Goal: Task Accomplishment & Management: Manage account settings

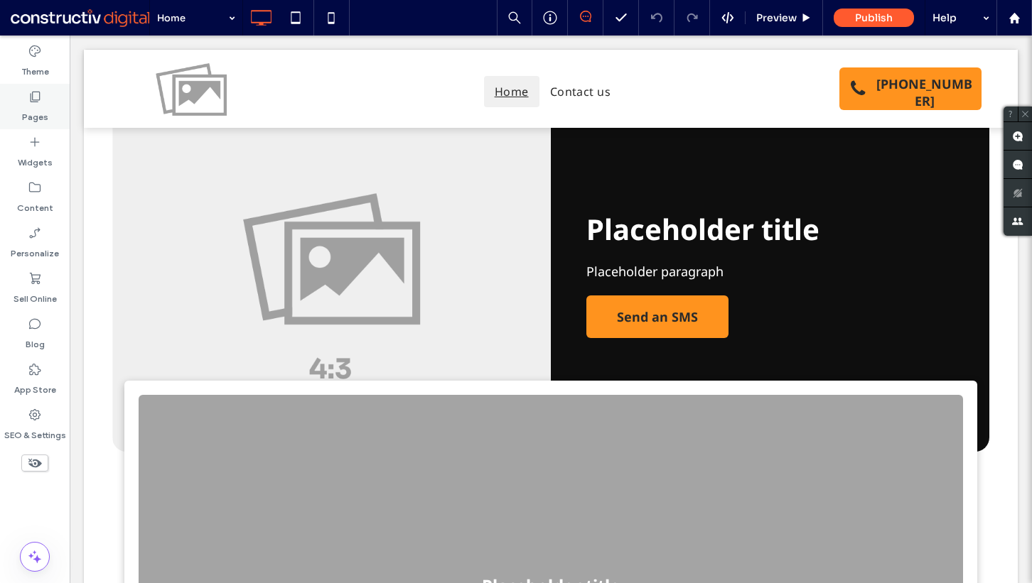
drag, startPoint x: 48, startPoint y: 110, endPoint x: 1, endPoint y: 75, distance: 58.4
click at [48, 110] on div "Pages" at bounding box center [35, 106] width 70 height 45
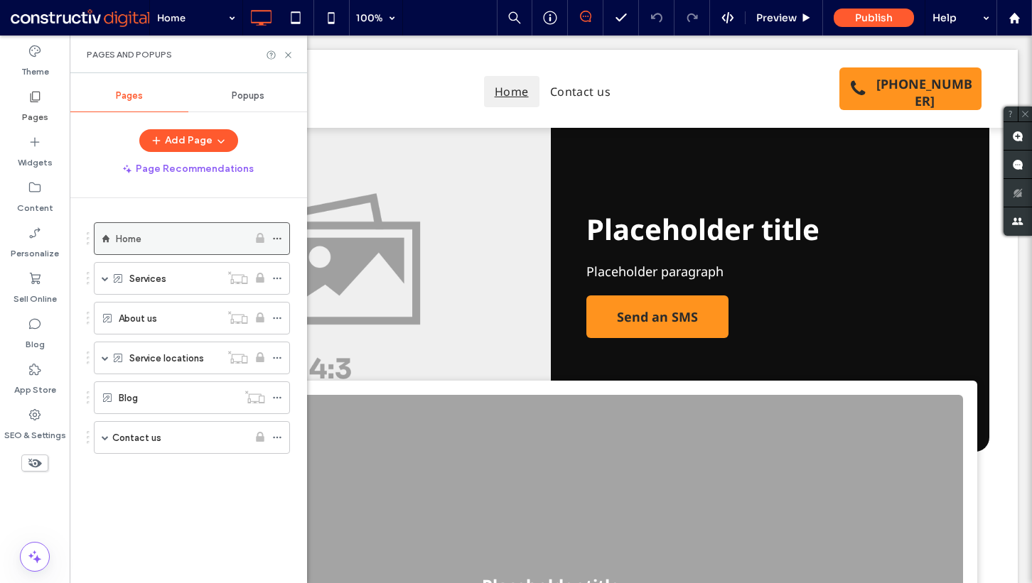
click at [168, 239] on div "Home" at bounding box center [182, 239] width 132 height 16
click at [173, 204] on div at bounding box center [516, 291] width 1032 height 583
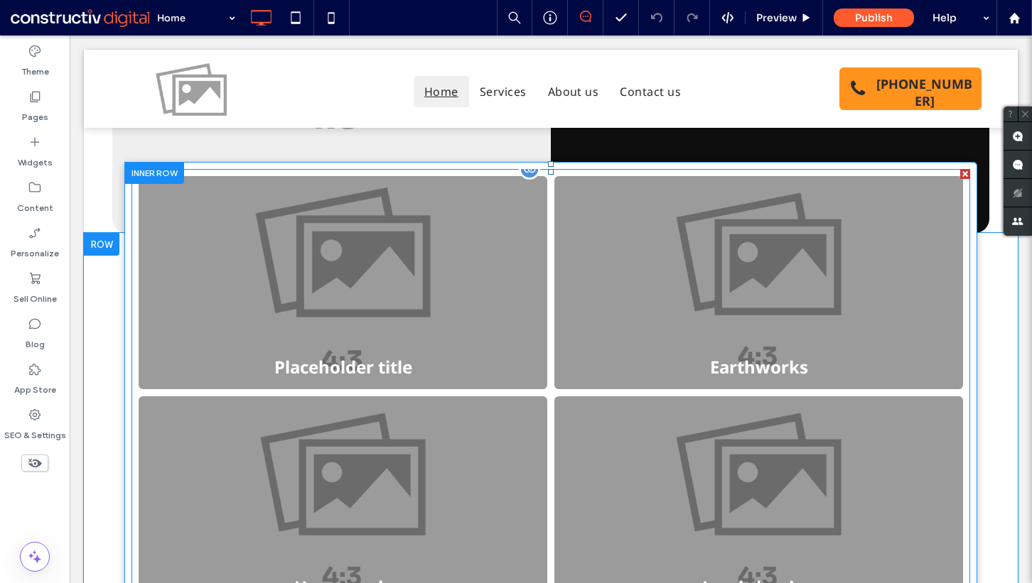
scroll to position [345, 0]
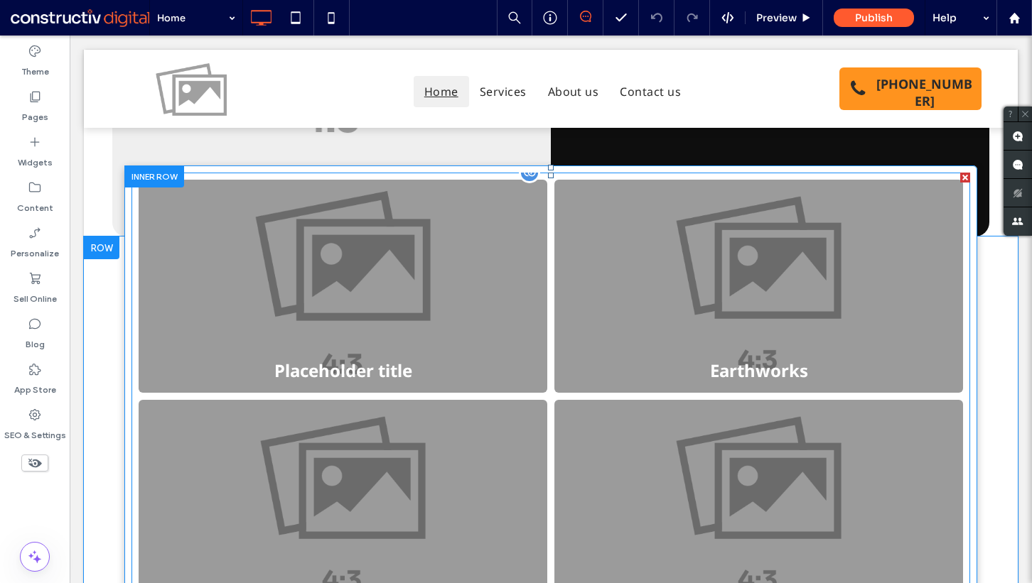
click at [305, 262] on link at bounding box center [342, 286] width 433 height 226
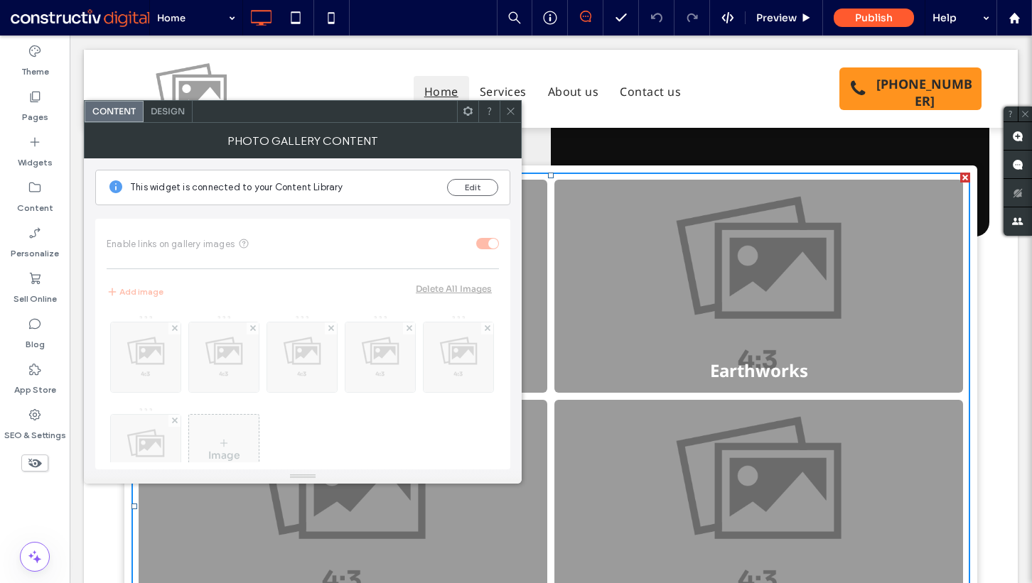
click at [158, 103] on div "Design" at bounding box center [168, 111] width 49 height 21
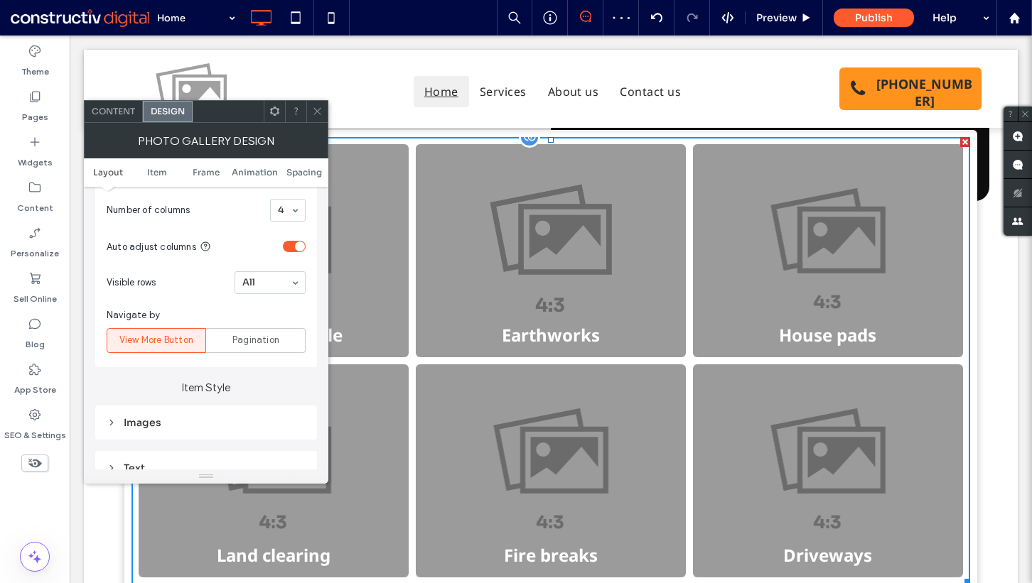
scroll to position [377, 0]
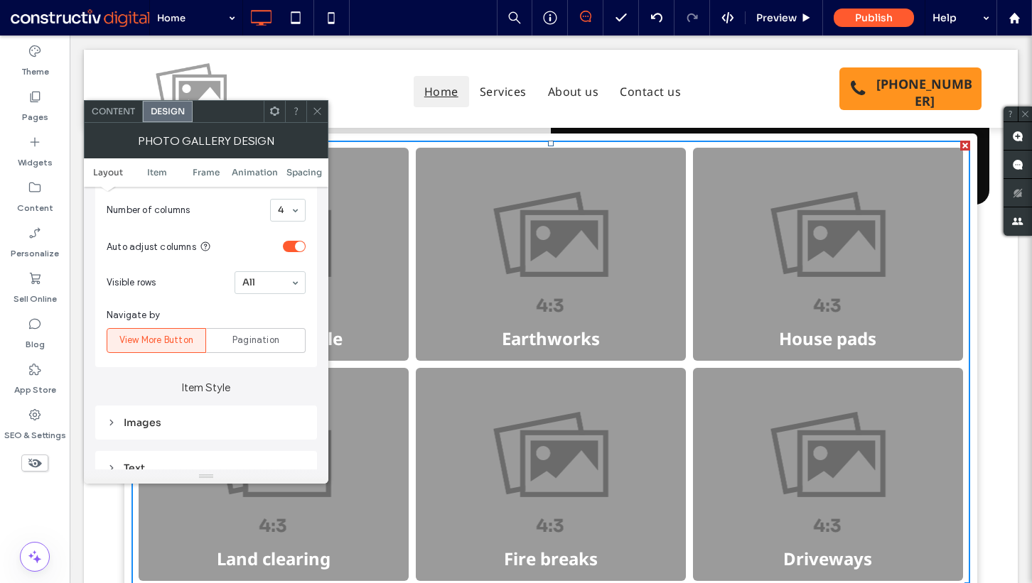
click at [317, 111] on use at bounding box center [316, 111] width 7 height 7
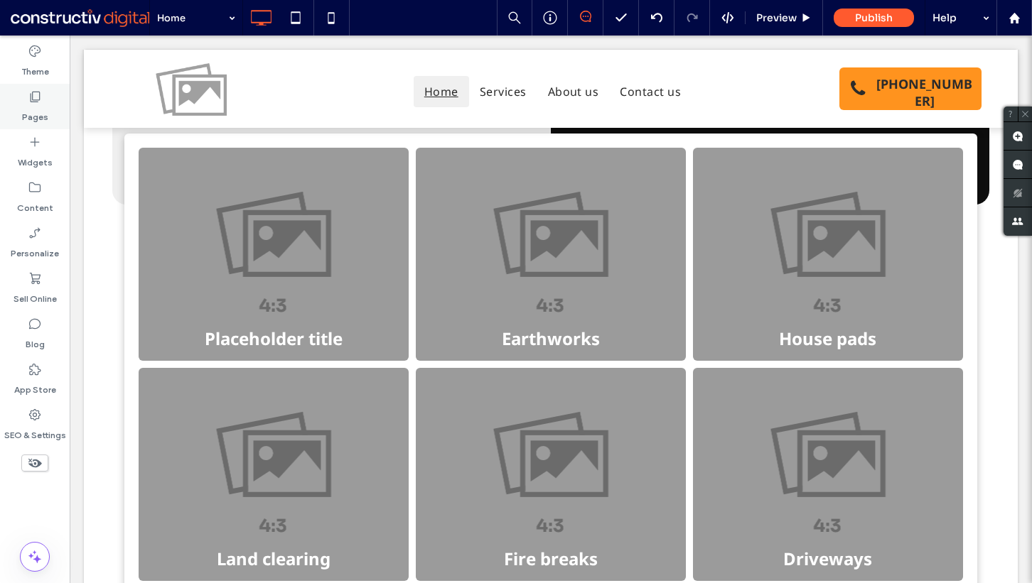
click at [32, 107] on label "Pages" at bounding box center [35, 114] width 26 height 20
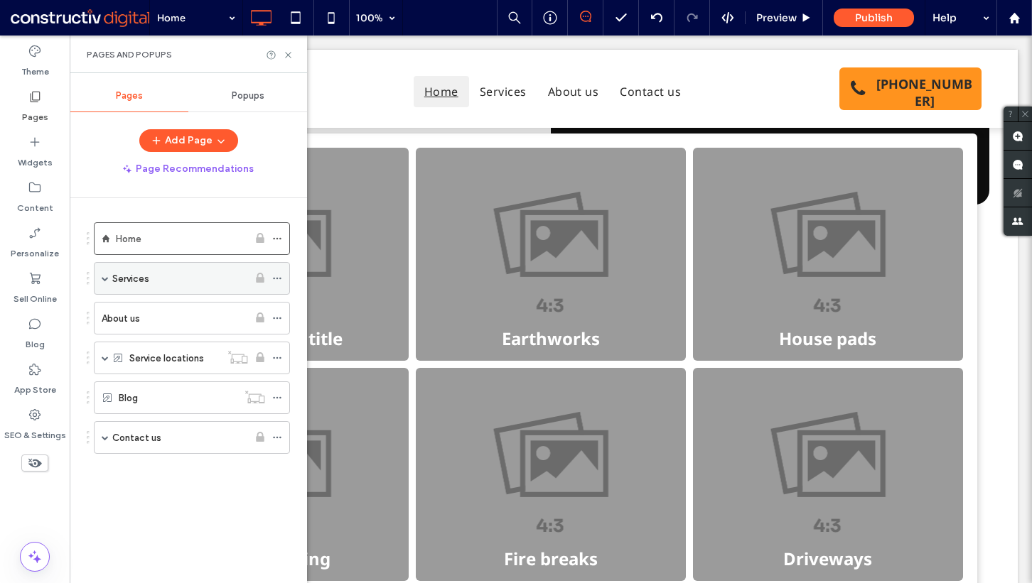
click at [103, 279] on span at bounding box center [105, 278] width 7 height 7
click at [158, 281] on div "Services" at bounding box center [180, 279] width 136 height 16
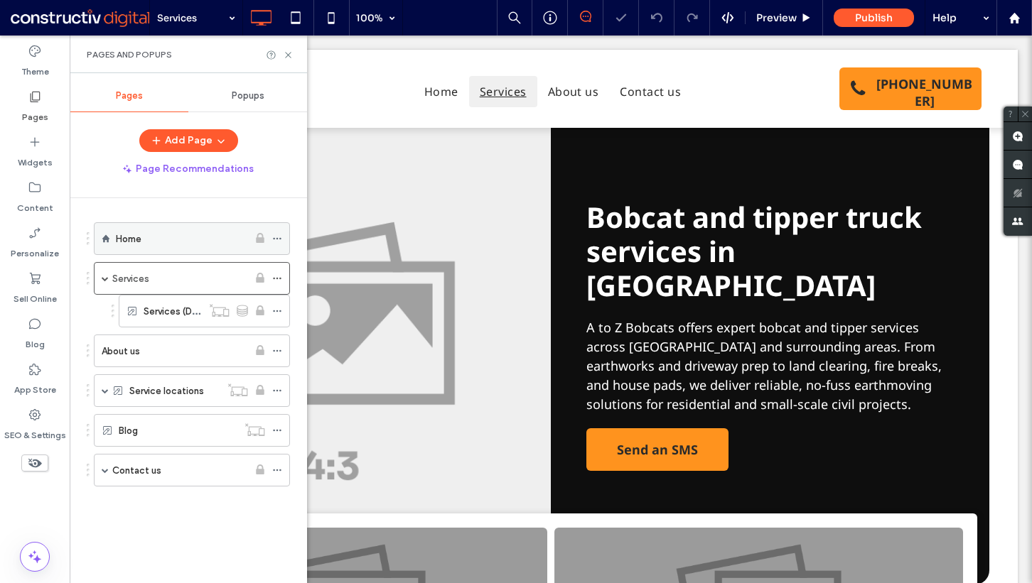
click at [143, 242] on div "Home" at bounding box center [182, 239] width 132 height 16
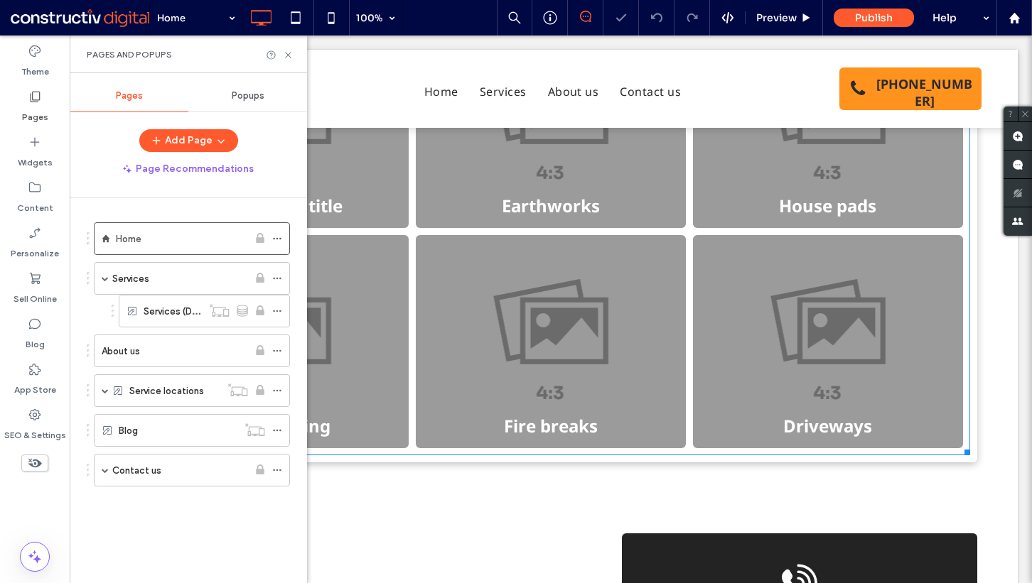
scroll to position [512, 0]
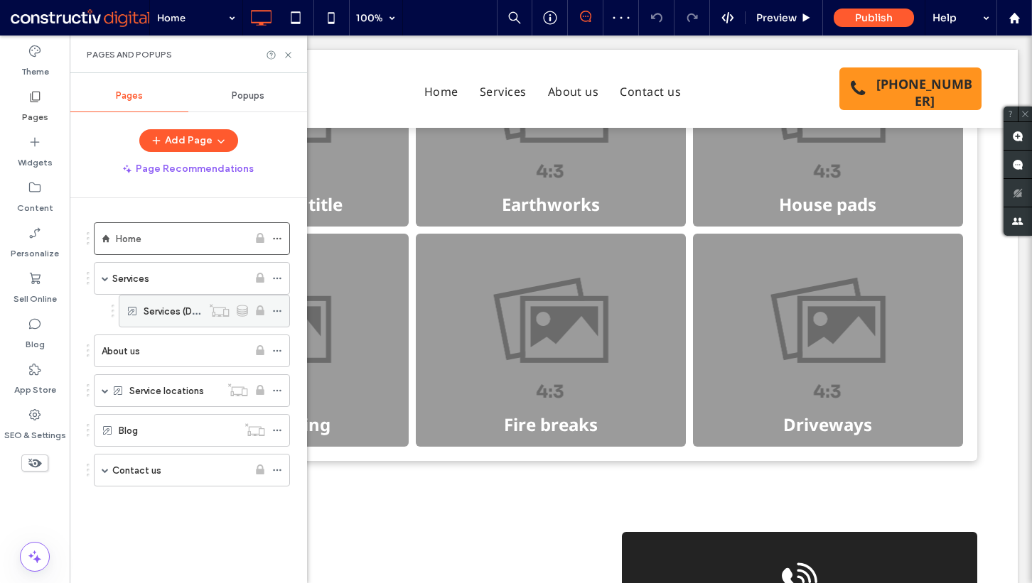
click at [175, 308] on label "Services (Dynamic)" at bounding box center [185, 311] width 82 height 25
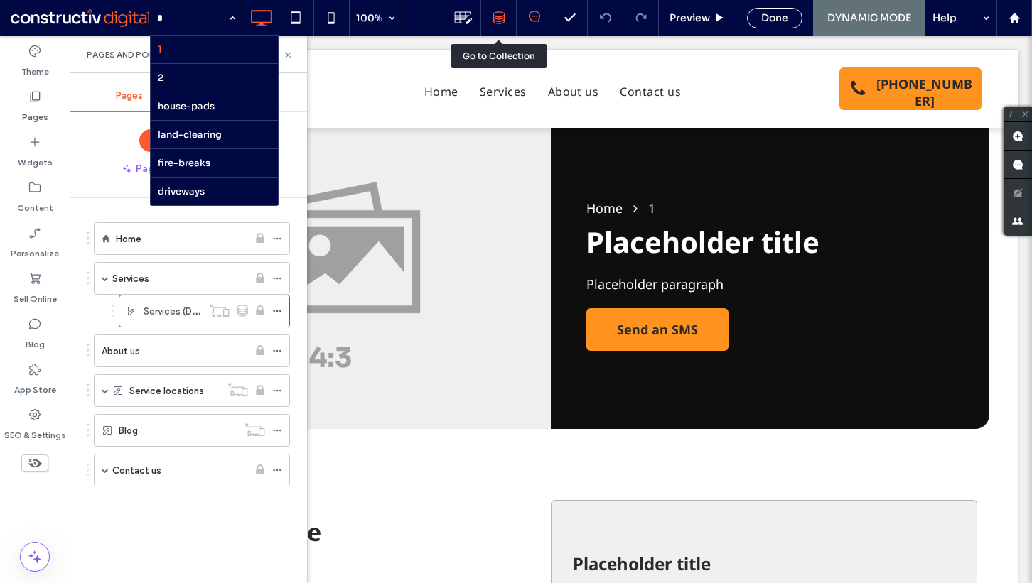
click at [504, 22] on icon at bounding box center [498, 17] width 13 height 13
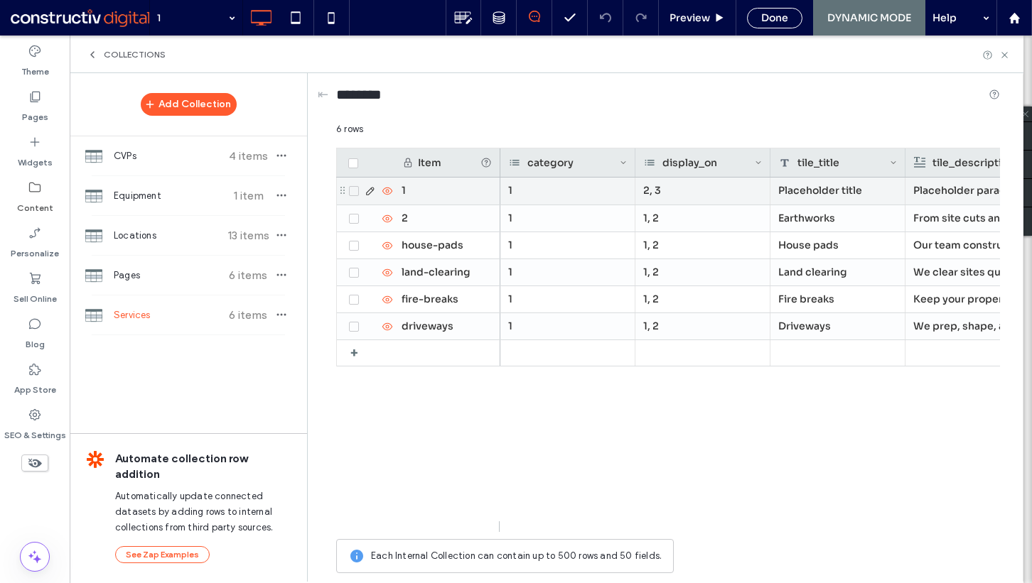
click at [384, 188] on use at bounding box center [387, 191] width 10 height 7
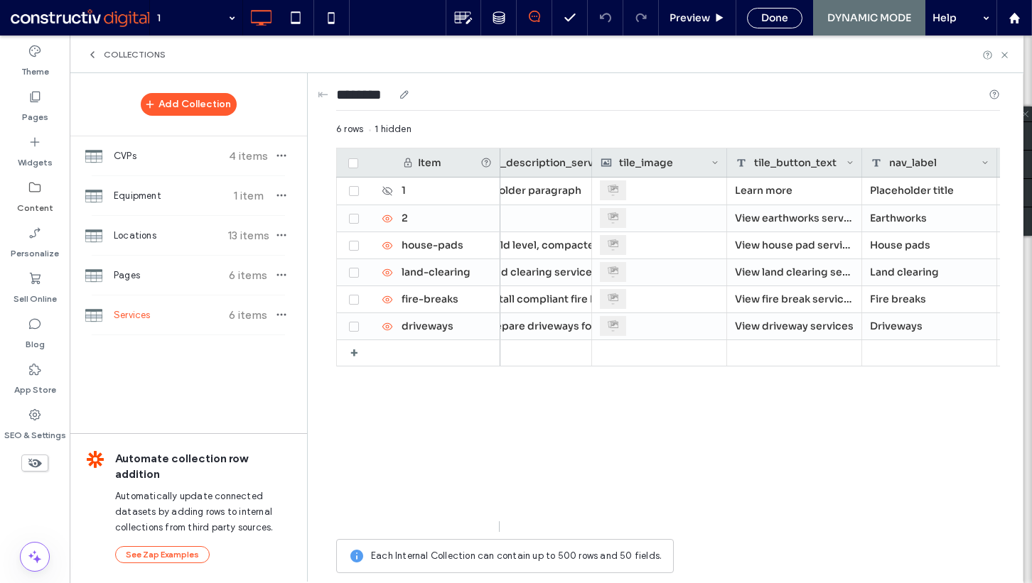
click at [623, 104] on div "********" at bounding box center [668, 98] width 664 height 26
click at [376, 429] on div "+ 1 2 house-pads land-clearing fire-breaks driveways Placeholder paragraph Plac…" at bounding box center [668, 350] width 664 height 344
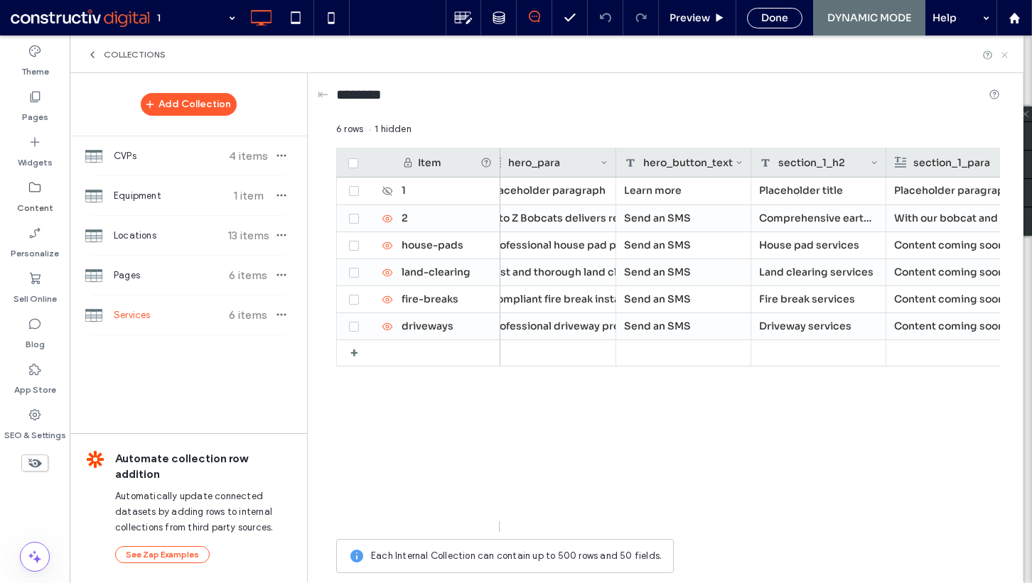
click at [1001, 52] on use at bounding box center [1004, 55] width 6 height 6
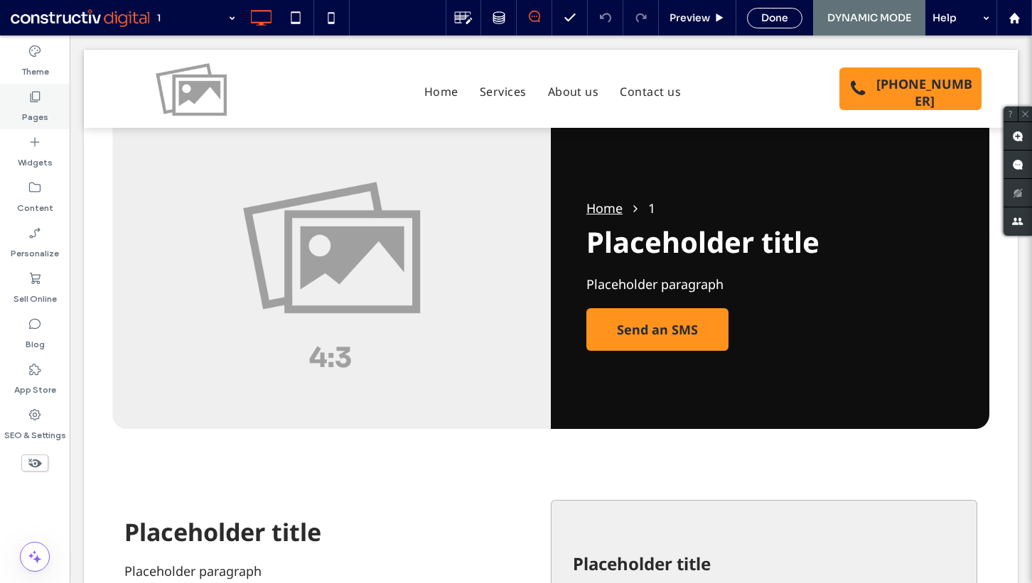
click at [45, 114] on label "Pages" at bounding box center [35, 114] width 26 height 20
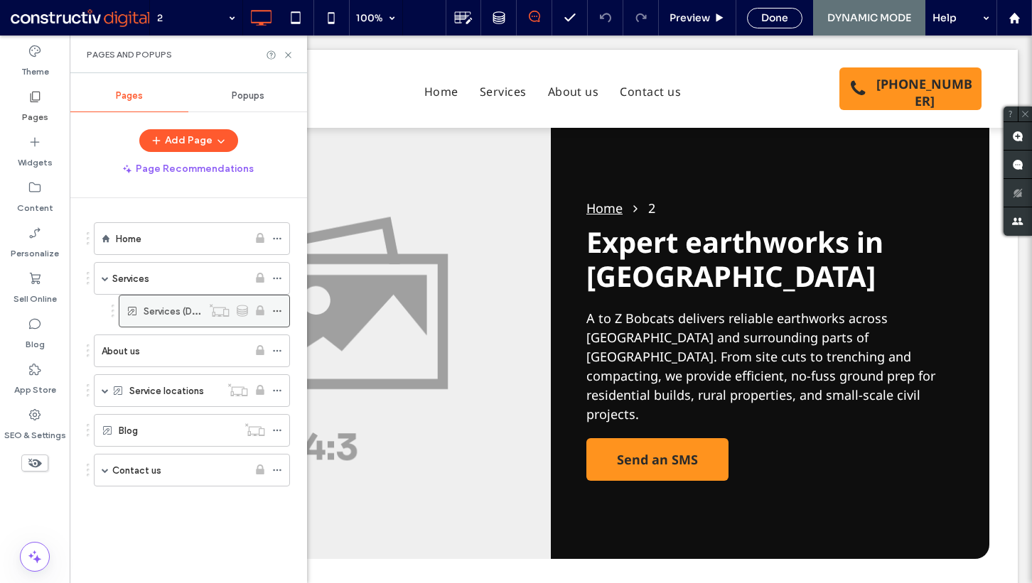
click at [276, 308] on icon at bounding box center [277, 311] width 10 height 10
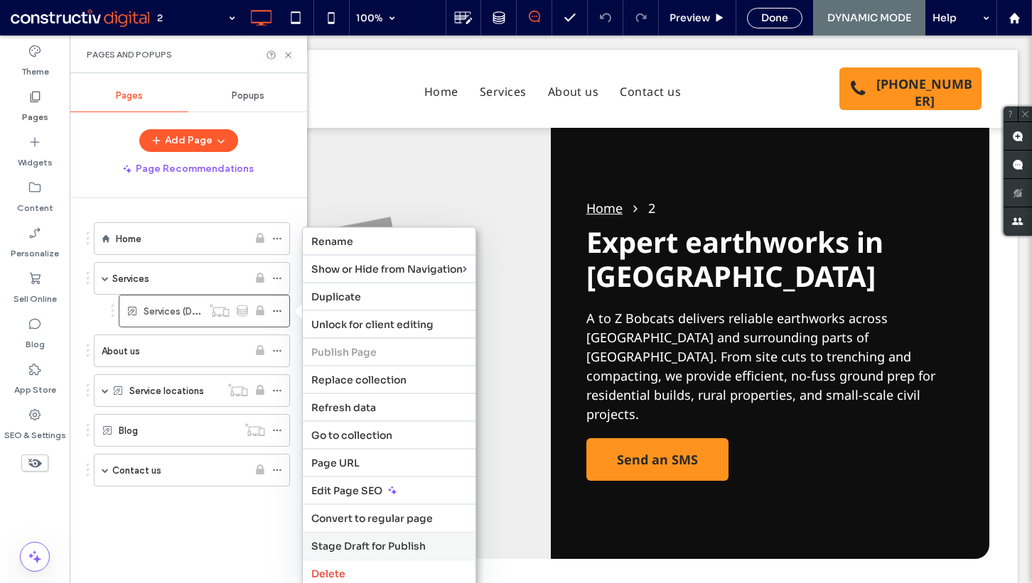
click at [350, 533] on div "Stage Draft for Publish" at bounding box center [389, 546] width 173 height 28
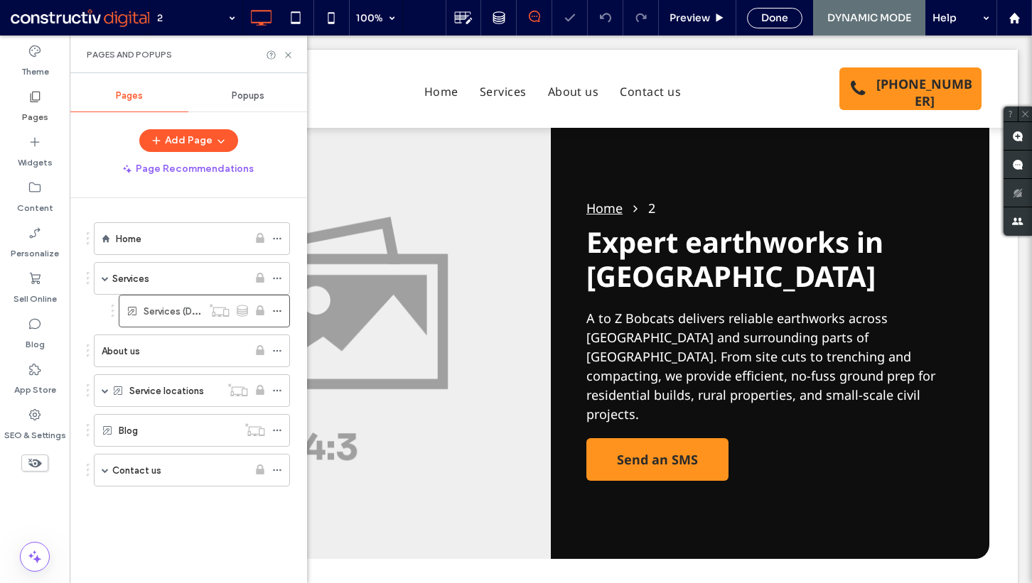
click at [190, 527] on div "Home Services Services (Dynamic) About us Service locations Locations (Dynamic)…" at bounding box center [197, 387] width 220 height 378
click at [276, 308] on icon at bounding box center [277, 311] width 10 height 10
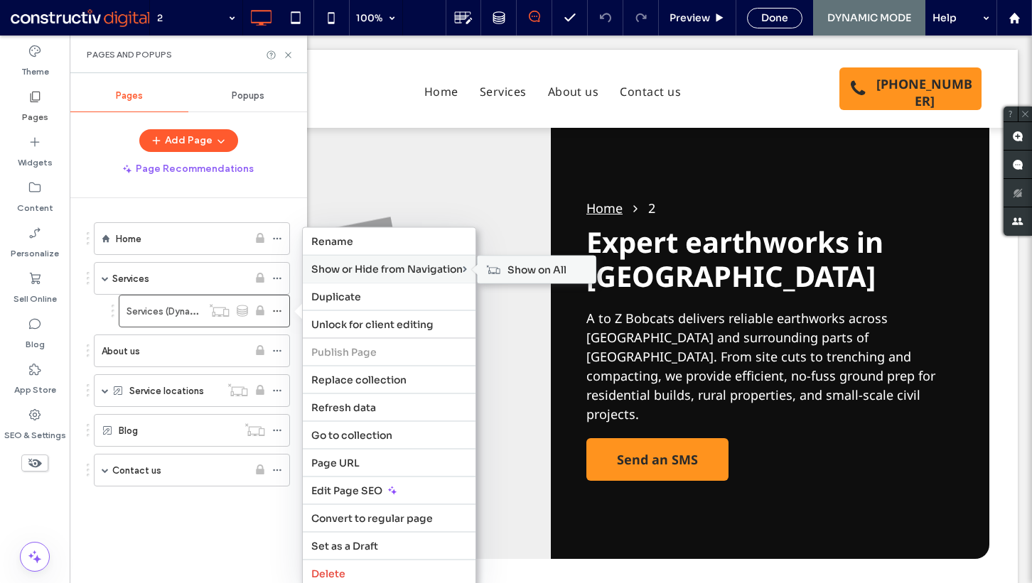
click at [514, 270] on span "Show on All" at bounding box center [536, 270] width 59 height 13
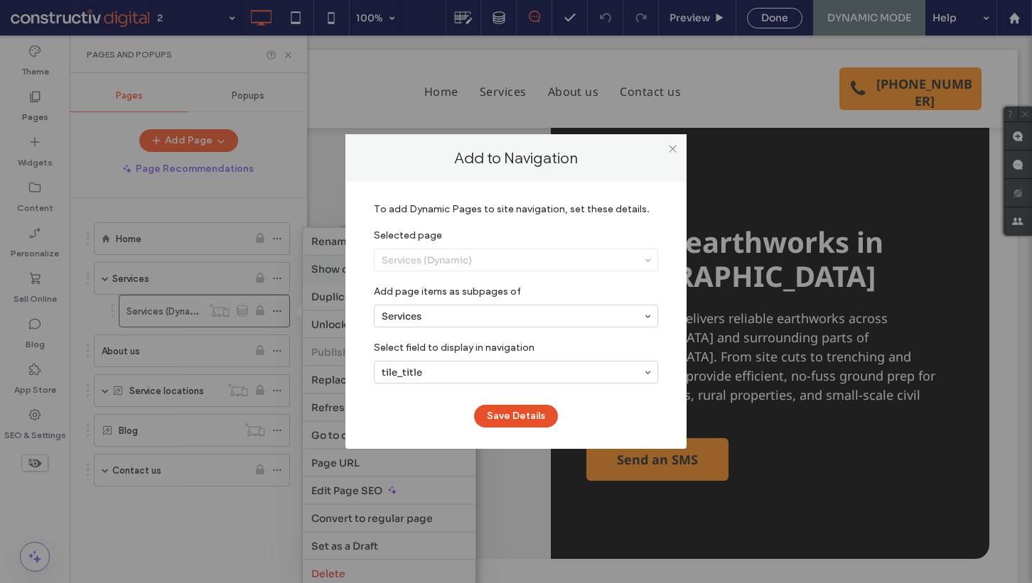
click at [513, 414] on button "Save Details" at bounding box center [516, 416] width 84 height 23
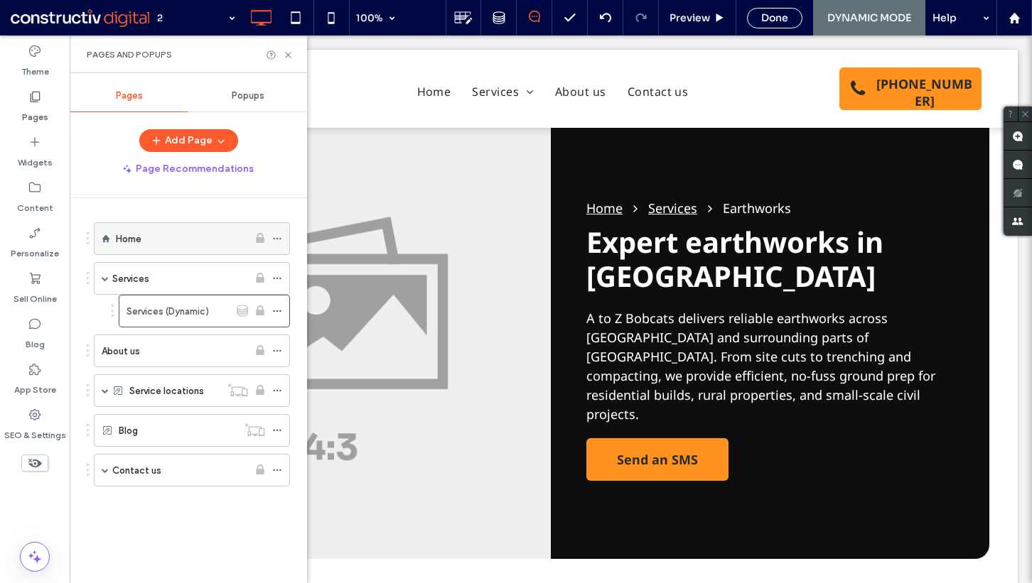
click at [173, 239] on div "Home" at bounding box center [182, 239] width 132 height 16
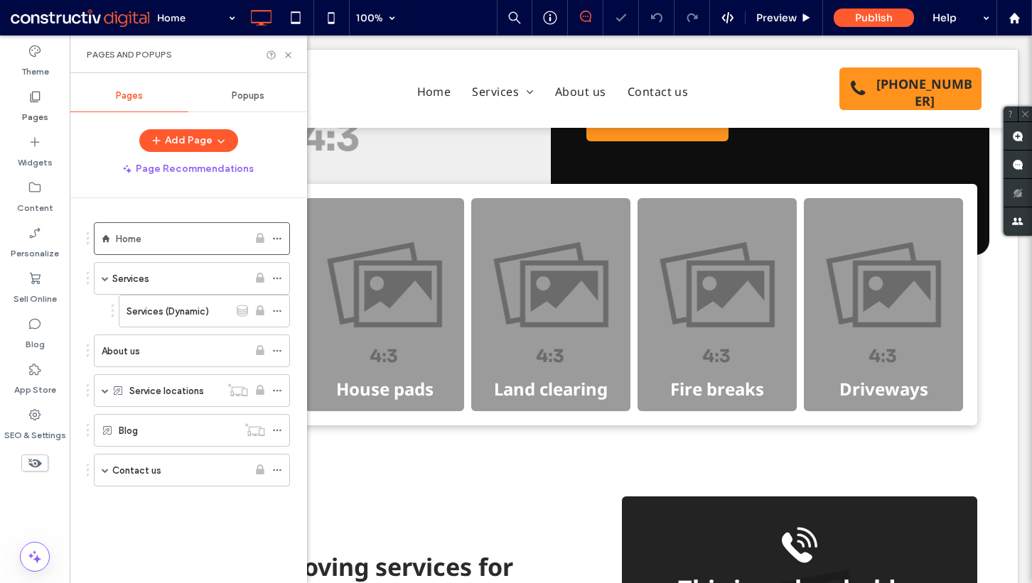
scroll to position [402, 0]
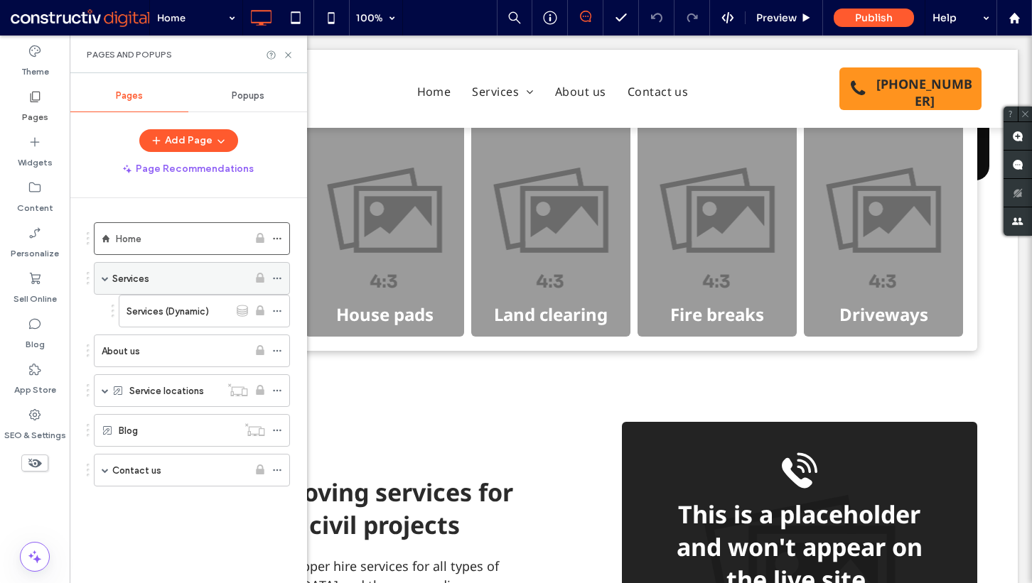
click at [188, 279] on div "Services" at bounding box center [180, 279] width 136 height 16
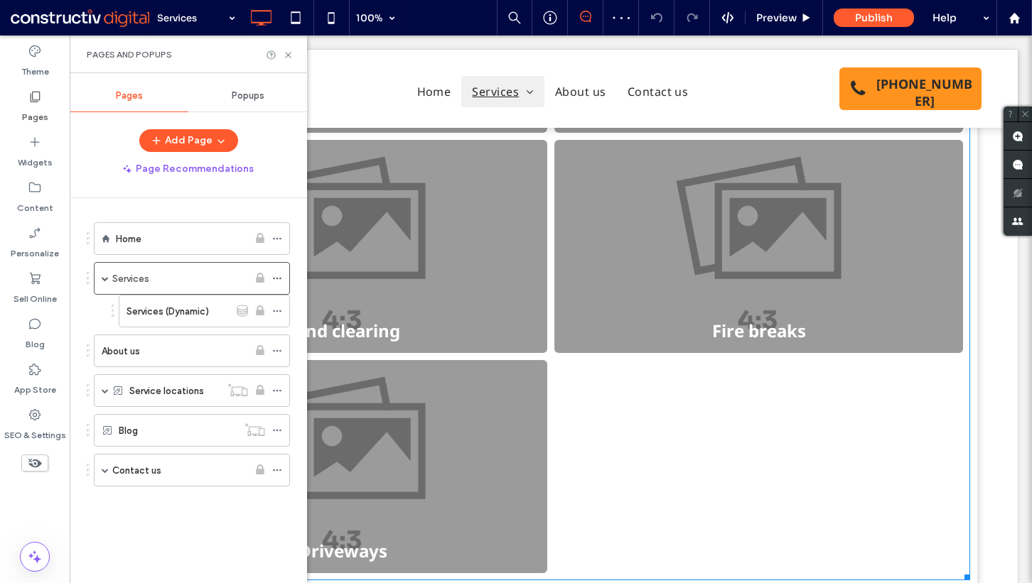
scroll to position [458, 0]
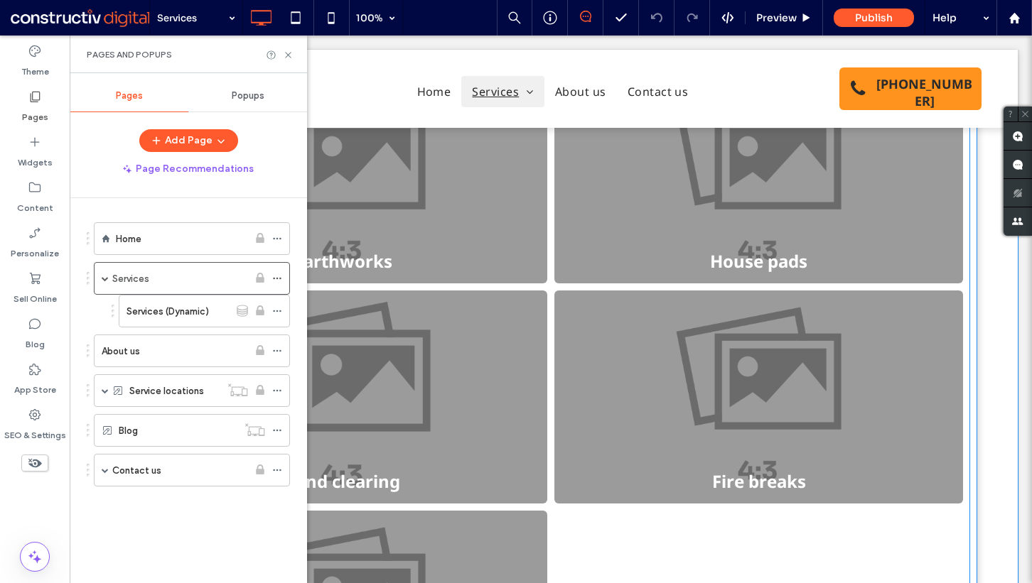
click at [401, 284] on link at bounding box center [342, 397] width 433 height 226
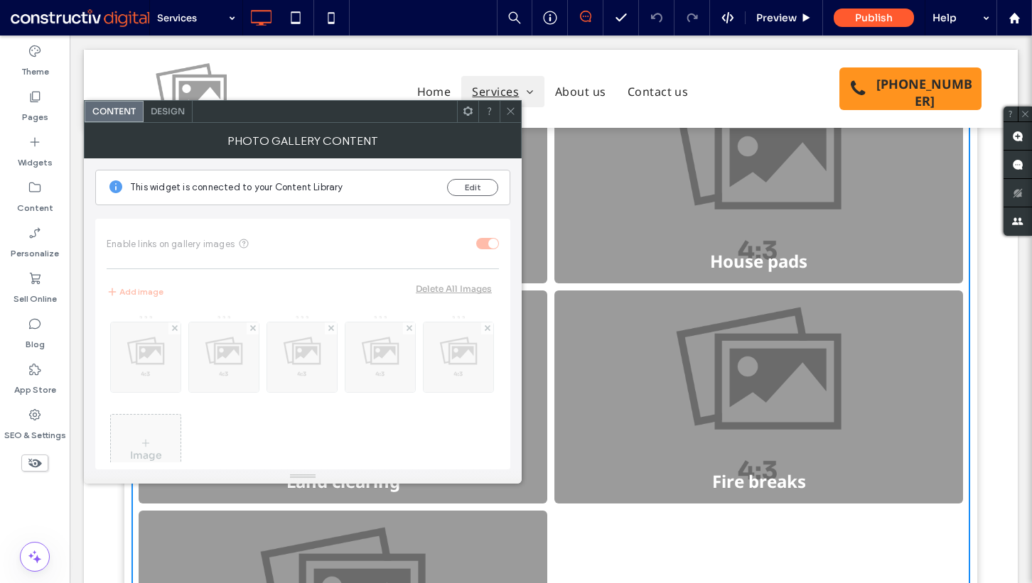
click at [173, 113] on span "Design" at bounding box center [168, 111] width 34 height 11
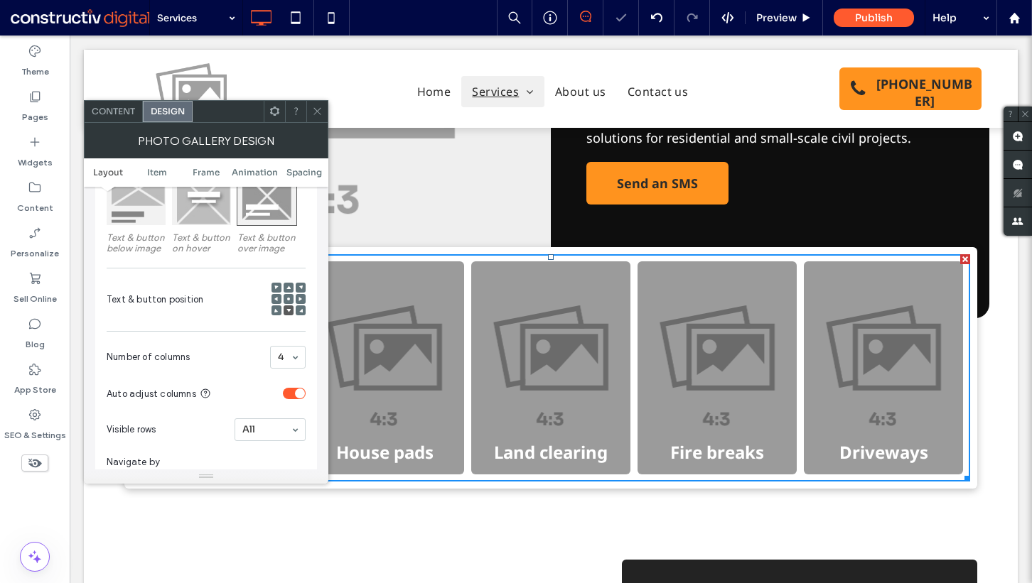
scroll to position [223, 0]
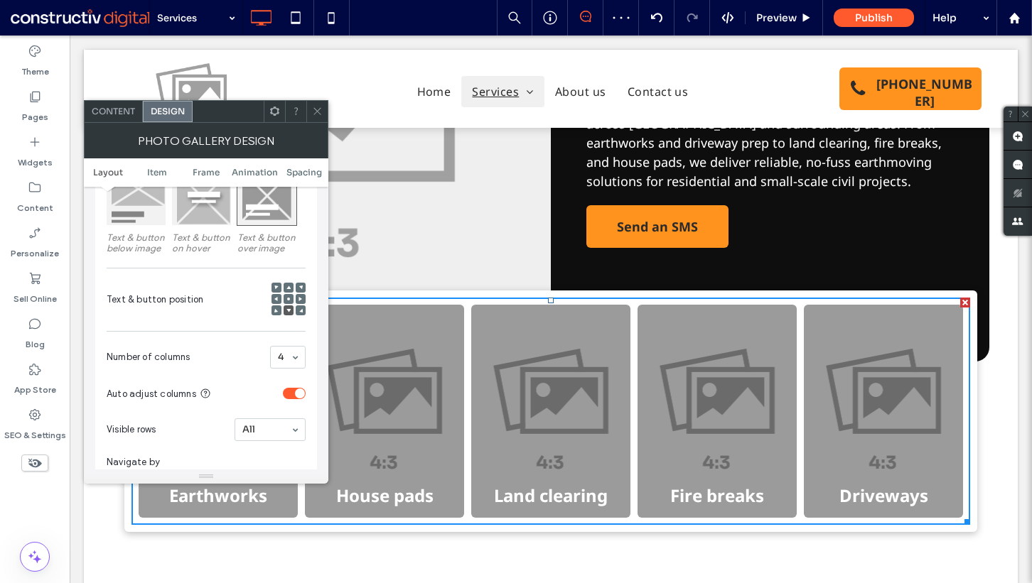
click at [320, 108] on use at bounding box center [316, 111] width 7 height 7
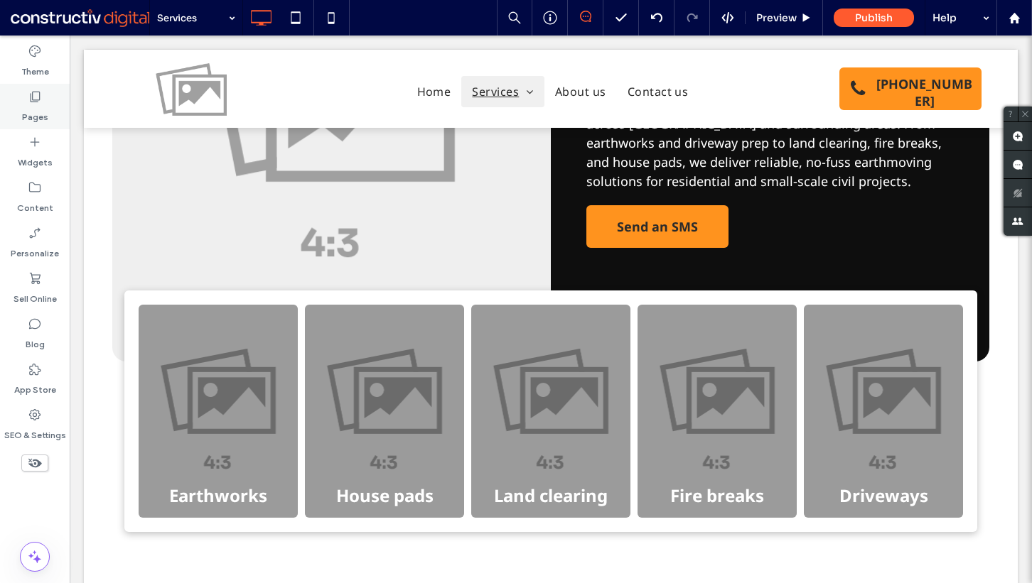
click at [36, 105] on label "Pages" at bounding box center [35, 114] width 26 height 20
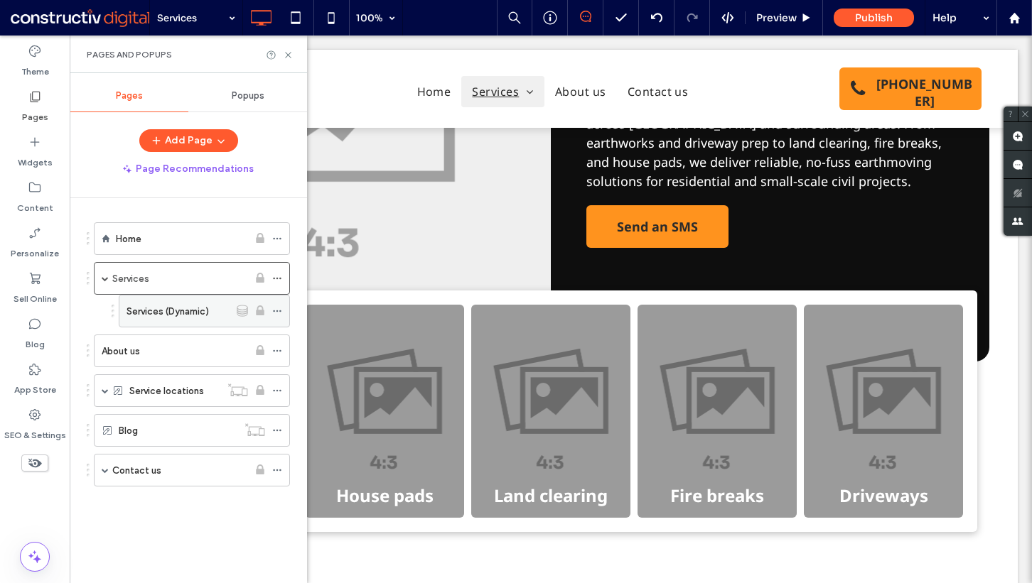
click at [171, 313] on label "Services (Dynamic)" at bounding box center [167, 311] width 82 height 25
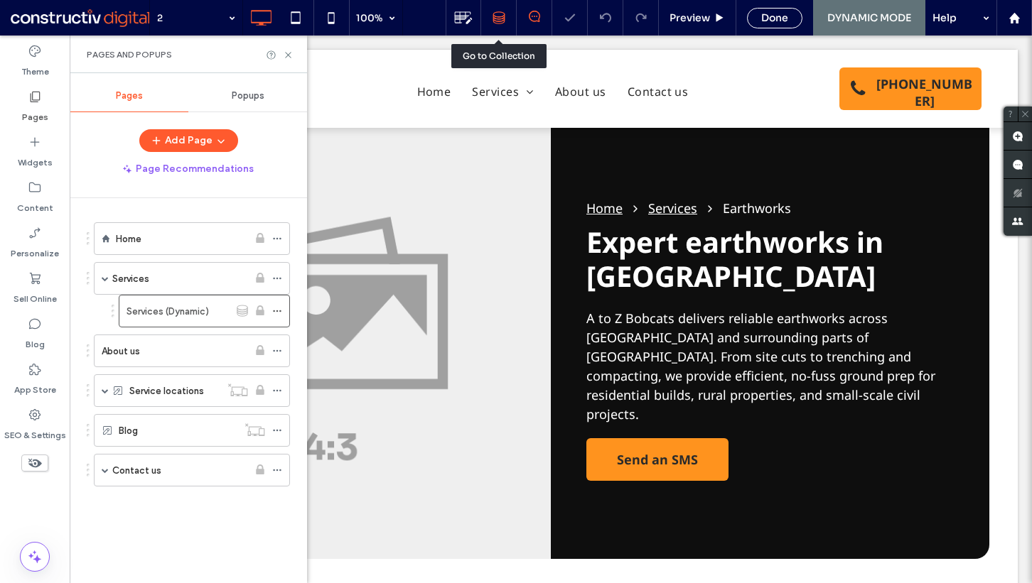
click at [503, 15] on use at bounding box center [498, 17] width 11 height 11
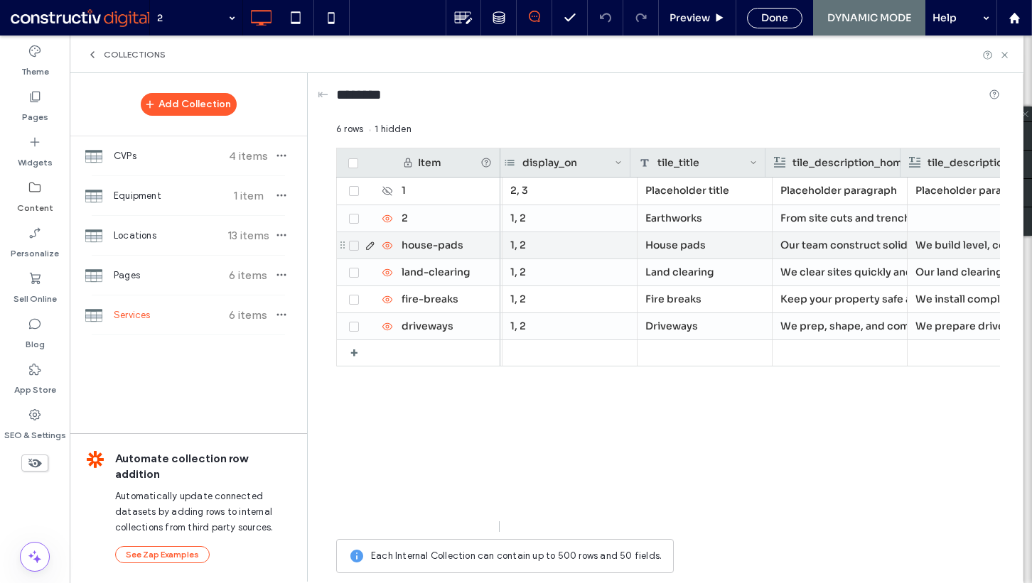
scroll to position [0, 140]
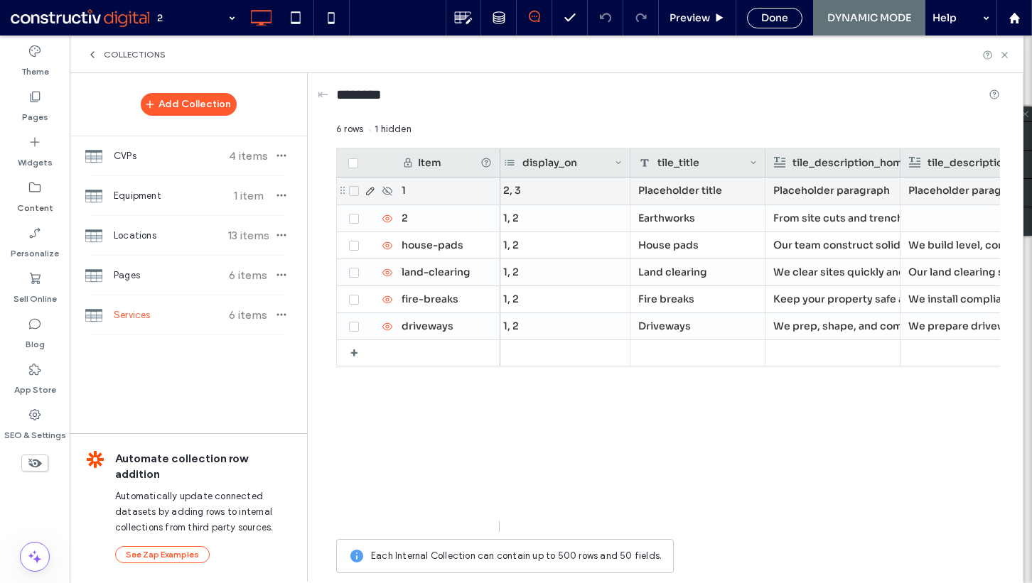
click at [355, 192] on icon at bounding box center [354, 191] width 6 height 4
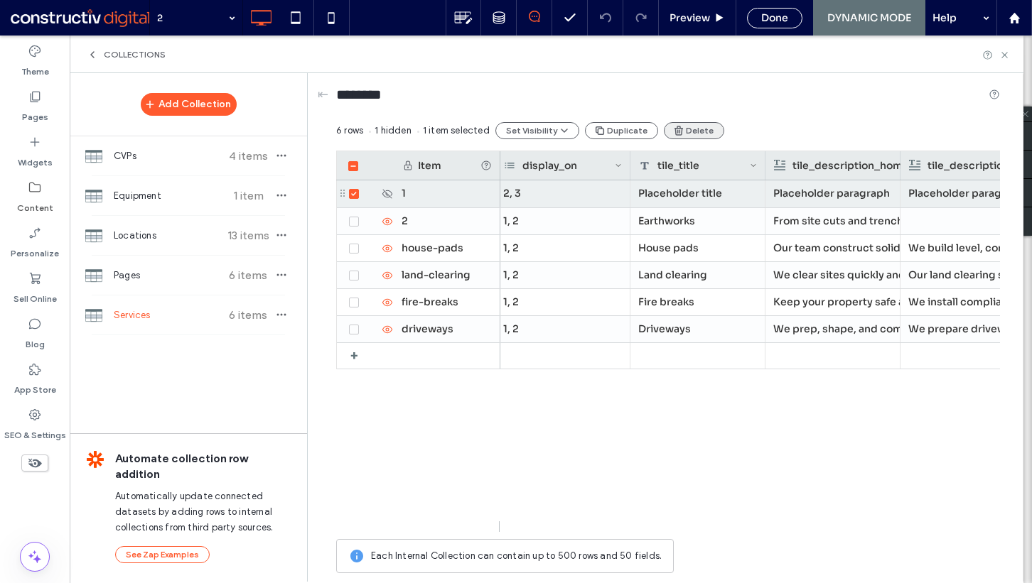
click at [693, 131] on button "Delete" at bounding box center [694, 130] width 60 height 17
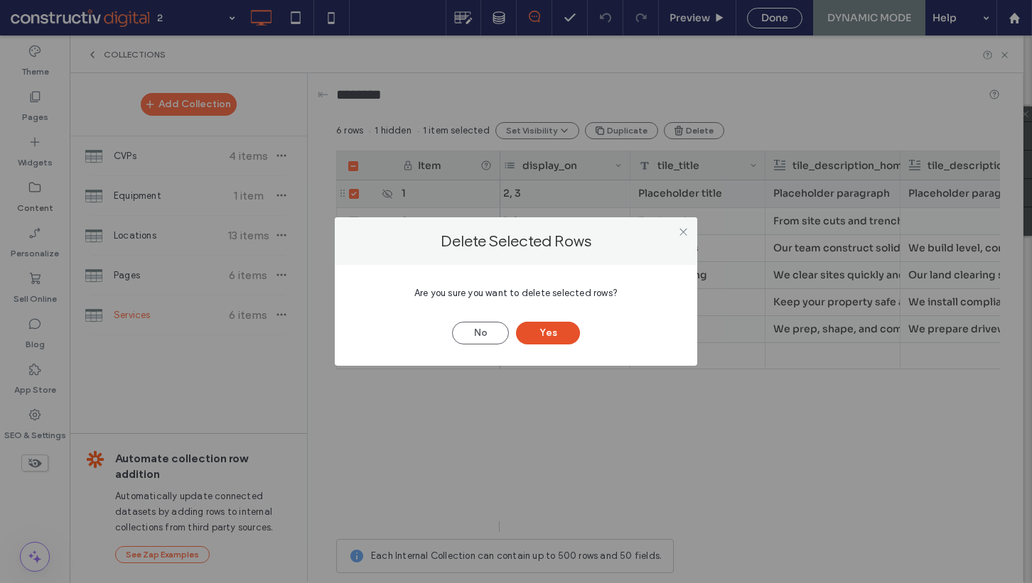
click at [561, 334] on button "Yes" at bounding box center [548, 333] width 64 height 23
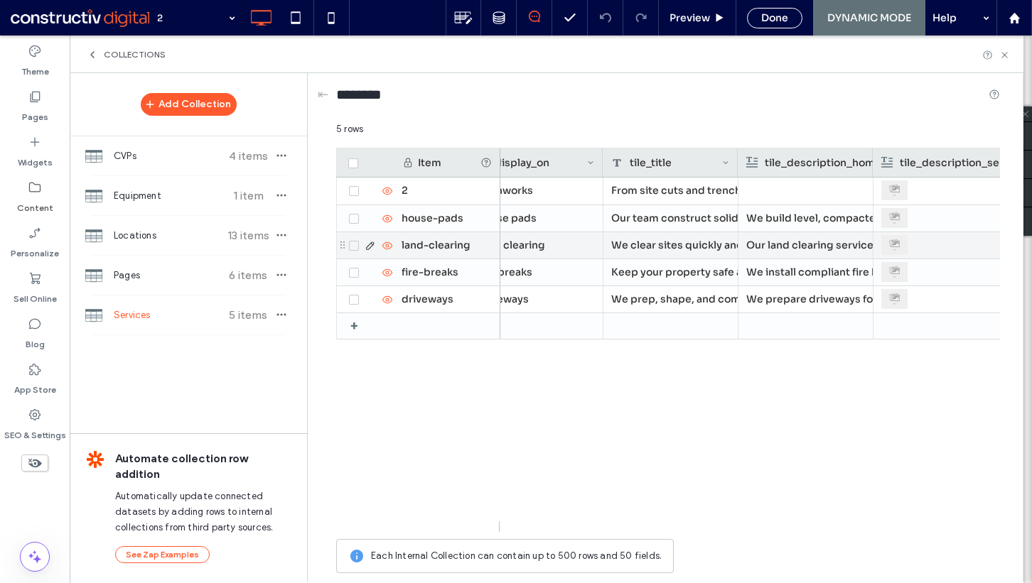
scroll to position [0, 313]
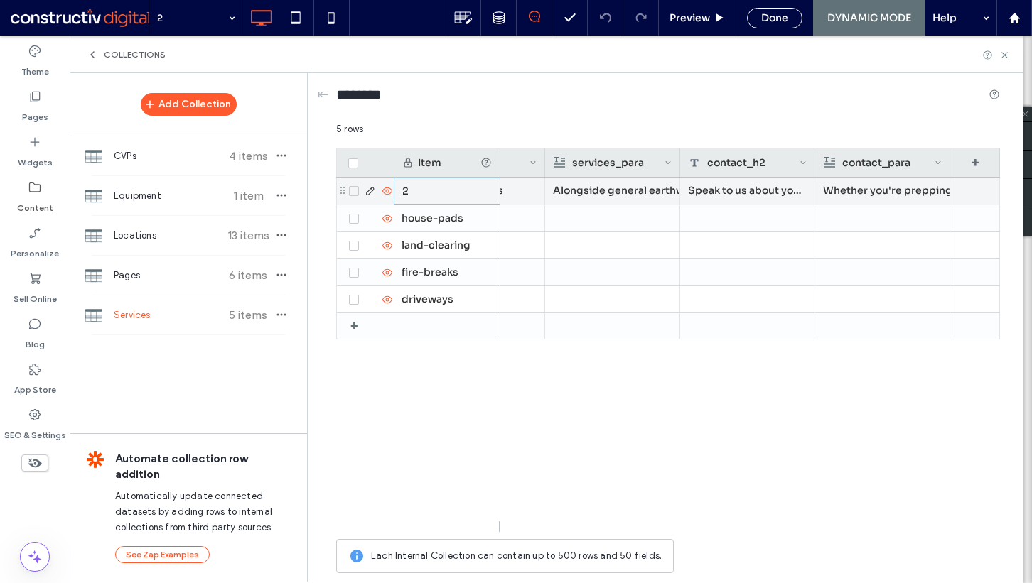
click at [432, 190] on div "2" at bounding box center [447, 191] width 107 height 27
type input "**********"
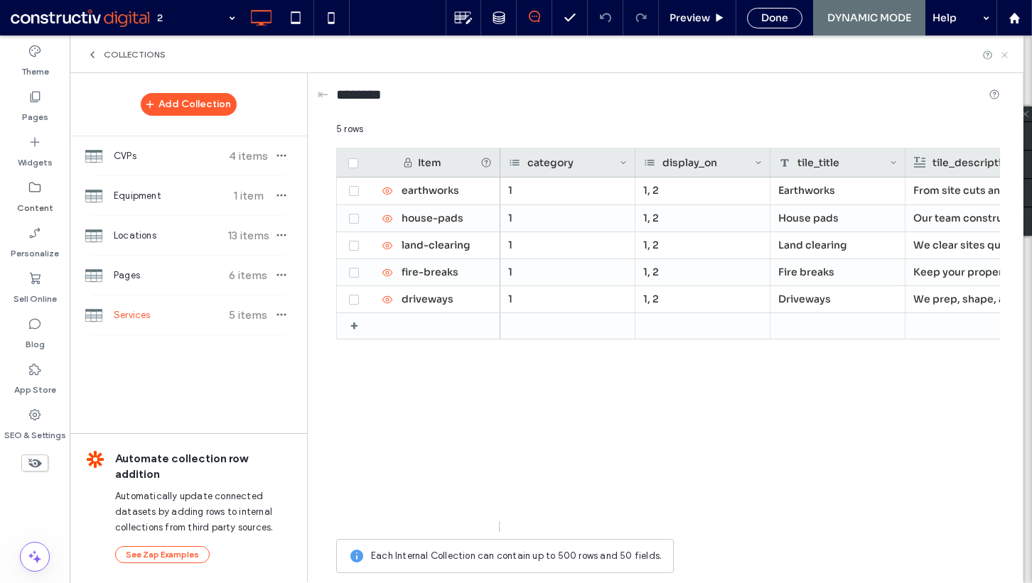
click at [1003, 54] on icon at bounding box center [1004, 55] width 11 height 11
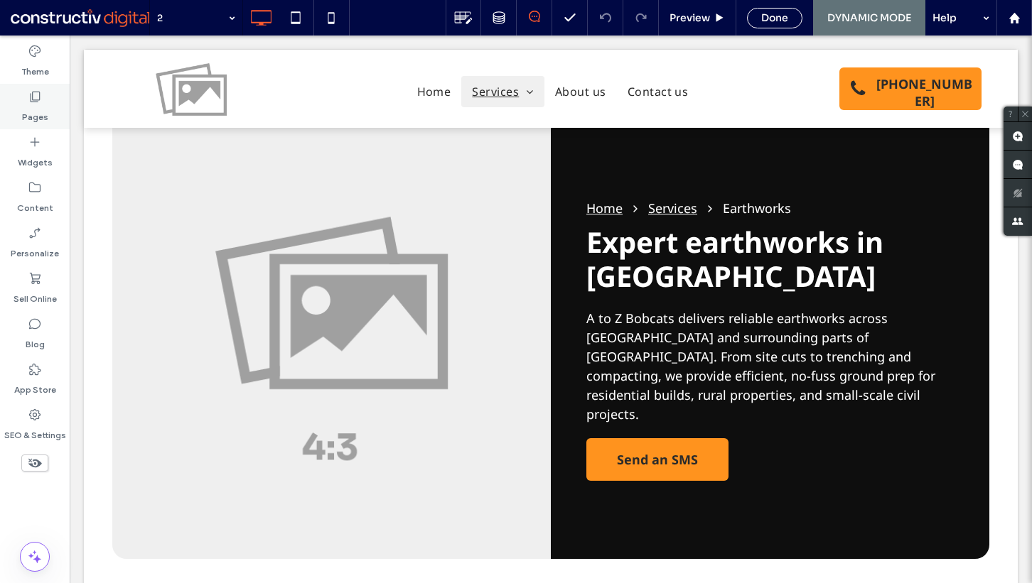
click at [50, 102] on div "Pages" at bounding box center [35, 106] width 70 height 45
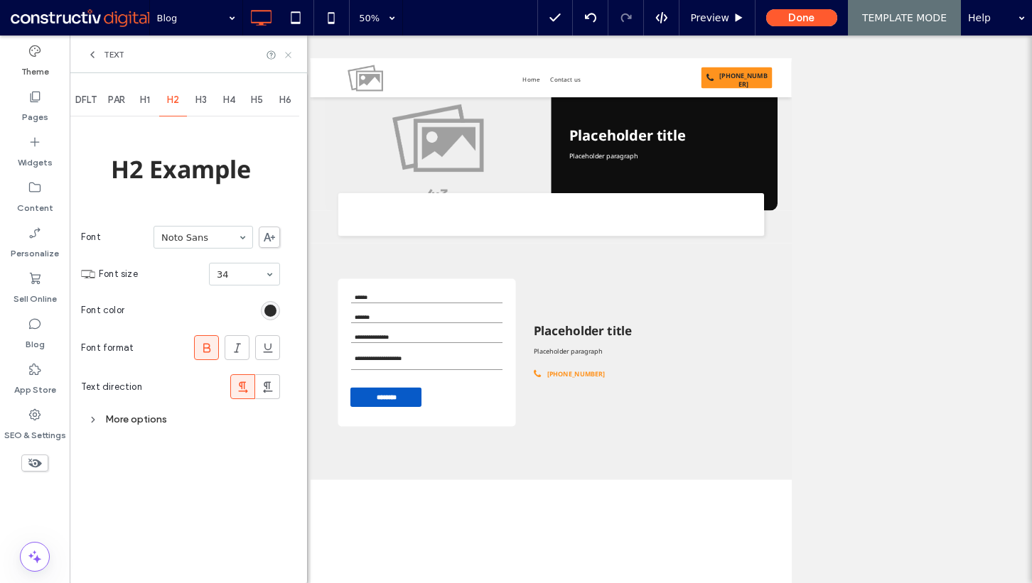
click at [289, 54] on use at bounding box center [288, 55] width 6 height 6
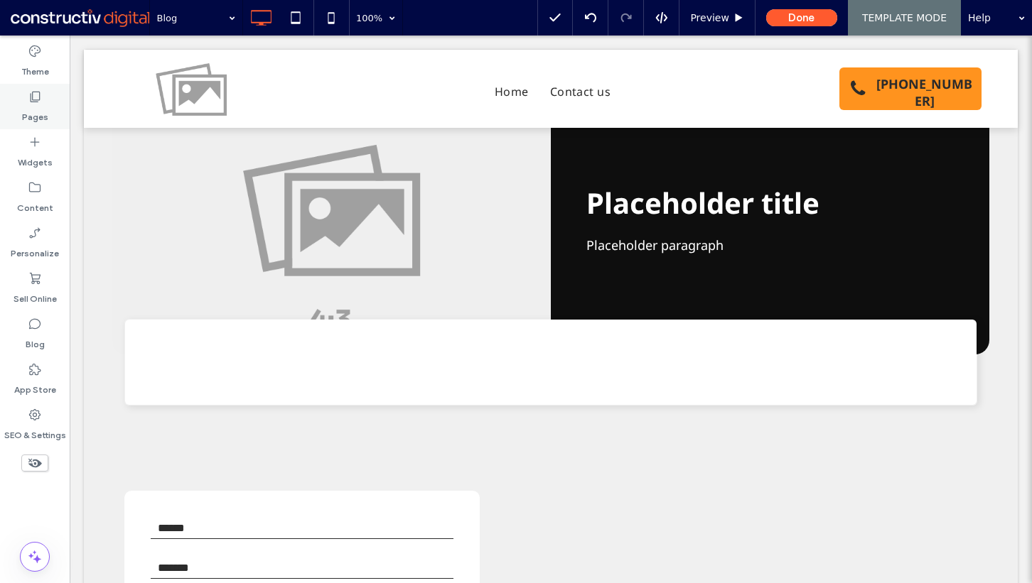
click at [36, 93] on icon at bounding box center [35, 97] width 14 height 14
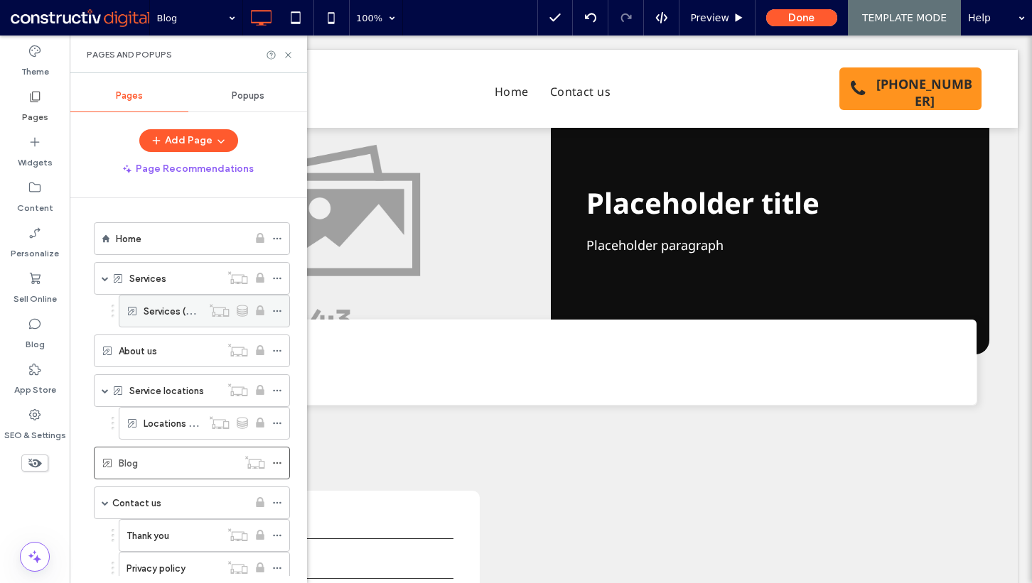
click at [281, 308] on icon at bounding box center [277, 311] width 10 height 10
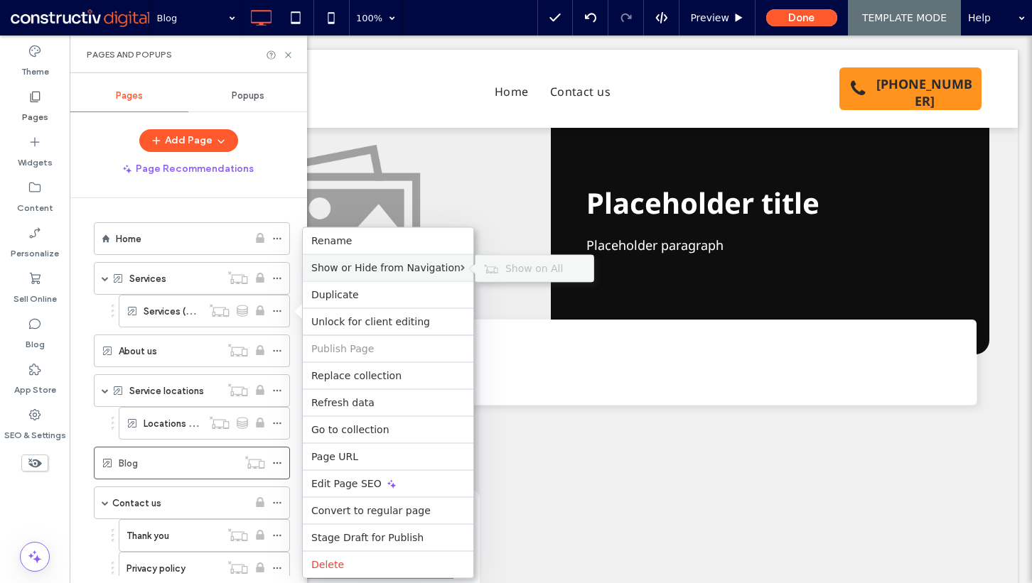
click at [530, 265] on span "Show on All" at bounding box center [534, 268] width 58 height 11
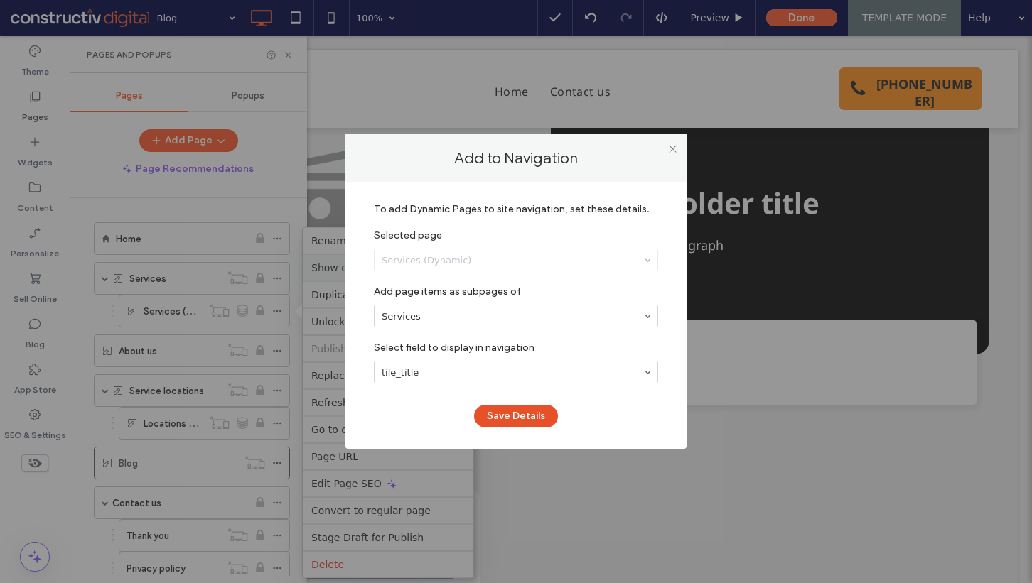
click at [505, 417] on button "Save Details" at bounding box center [516, 416] width 84 height 23
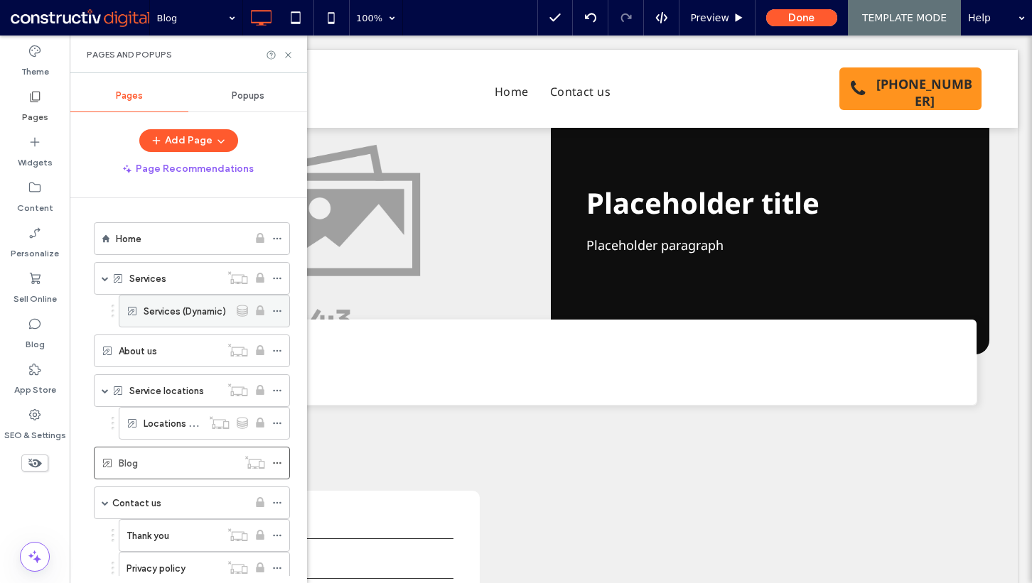
click at [200, 311] on label "Services (Dynamic)" at bounding box center [185, 311] width 82 height 25
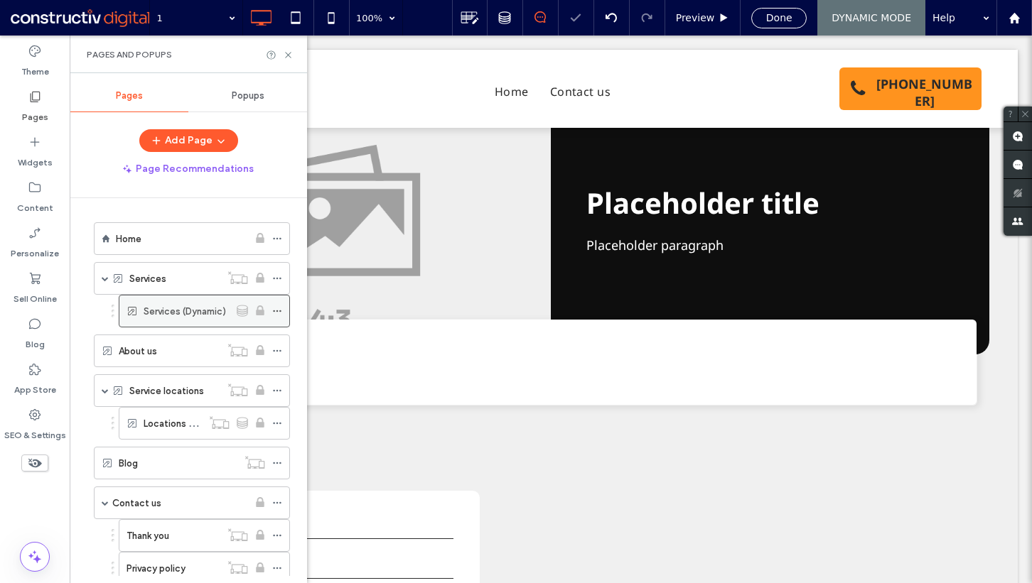
click at [278, 309] on icon at bounding box center [277, 311] width 10 height 10
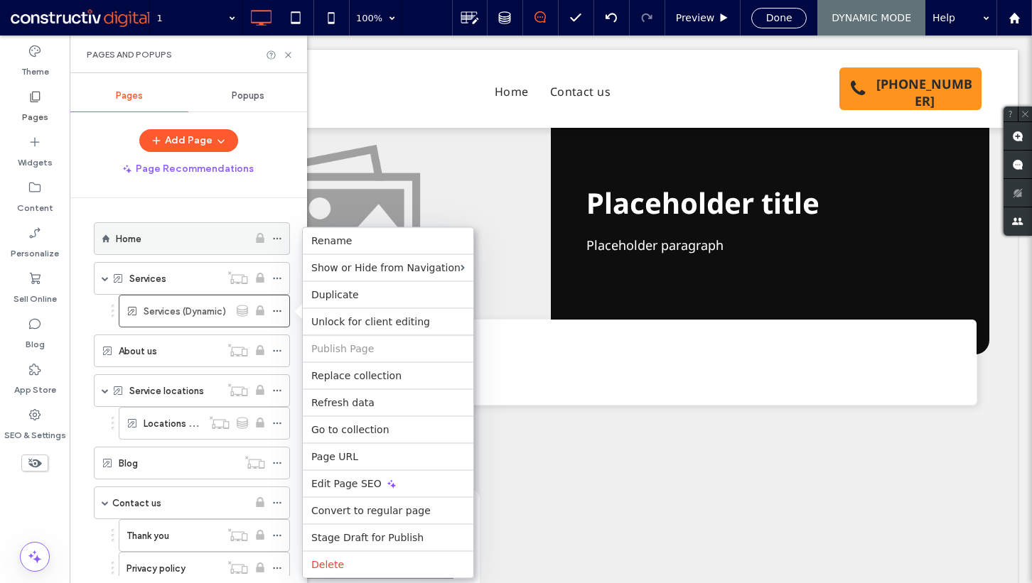
click at [162, 232] on div "Home" at bounding box center [182, 239] width 132 height 15
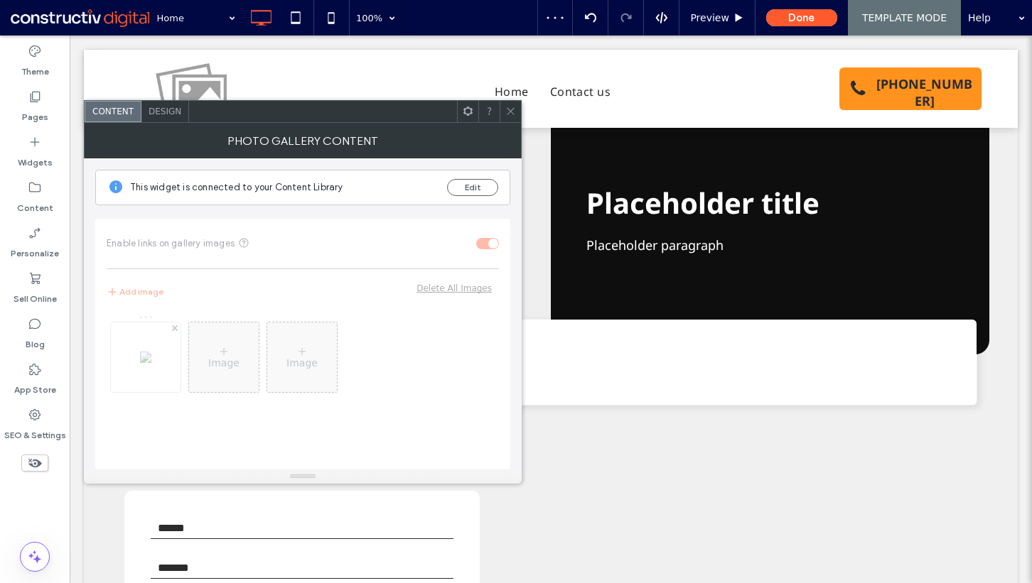
click at [171, 108] on span "Design" at bounding box center [165, 112] width 33 height 10
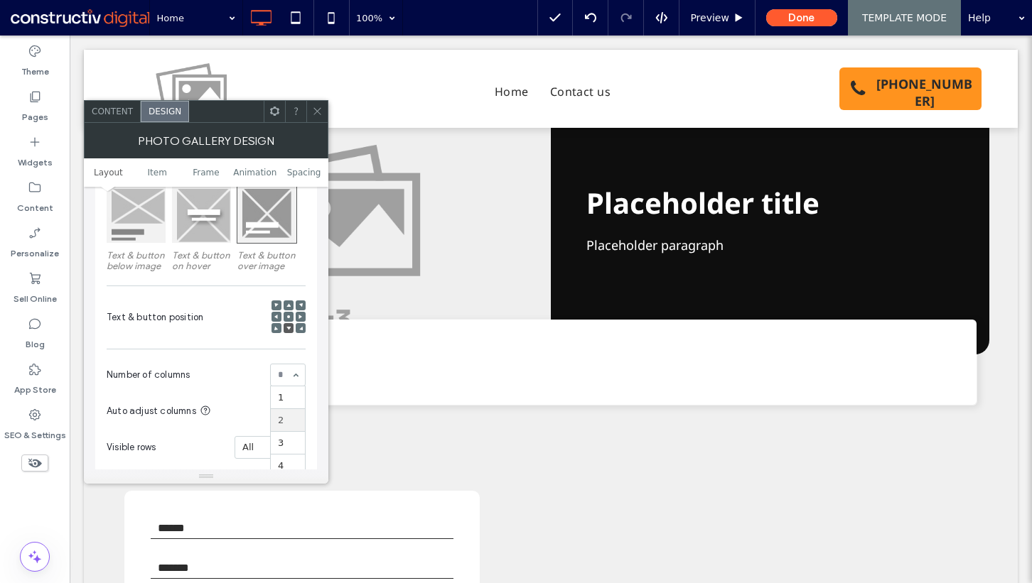
scroll to position [1, 0]
click at [316, 112] on use at bounding box center [316, 111] width 7 height 7
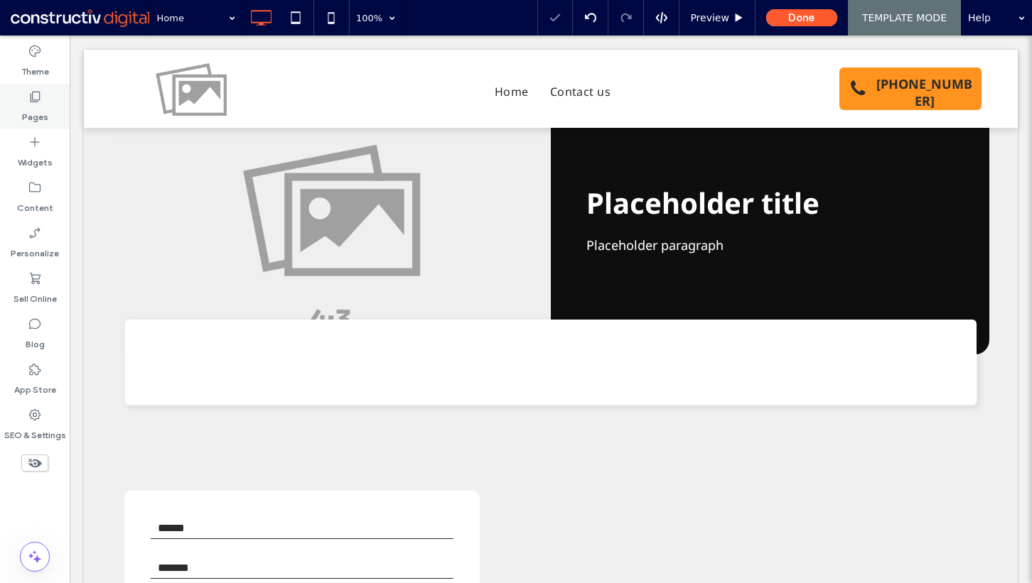
click at [33, 107] on label "Pages" at bounding box center [35, 114] width 26 height 20
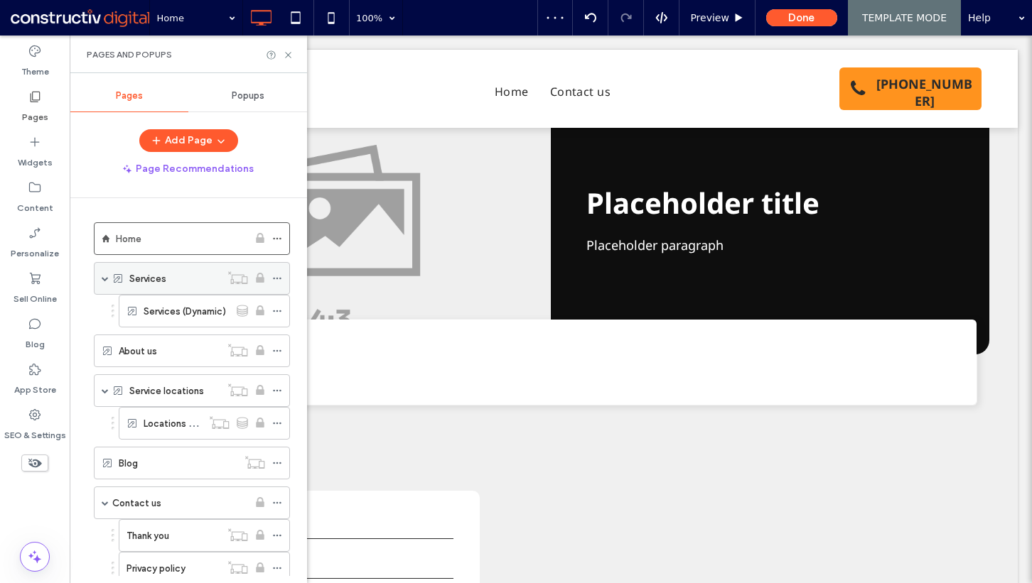
click at [157, 284] on label "Services" at bounding box center [147, 278] width 37 height 25
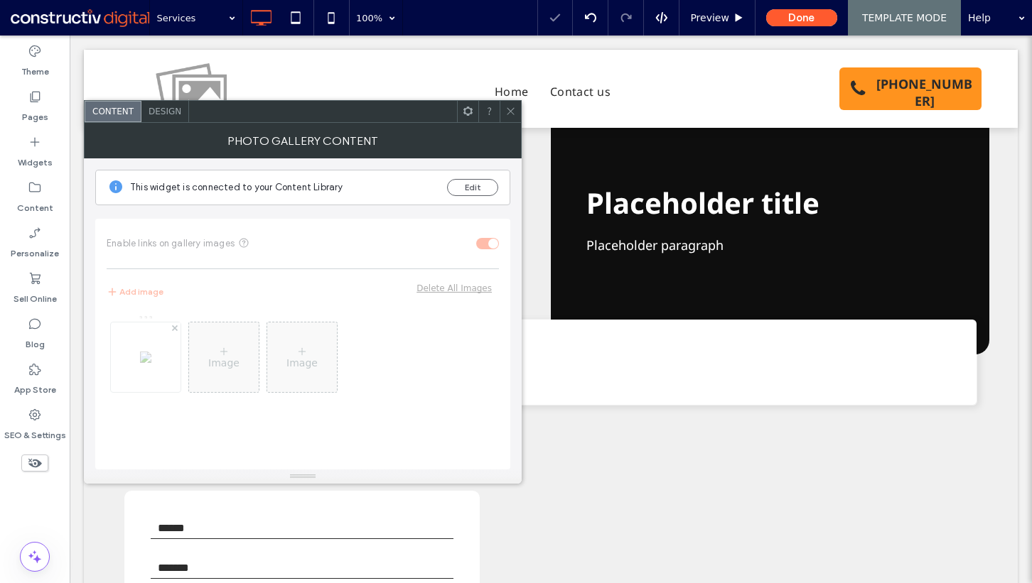
click at [165, 112] on span "Design" at bounding box center [165, 112] width 33 height 10
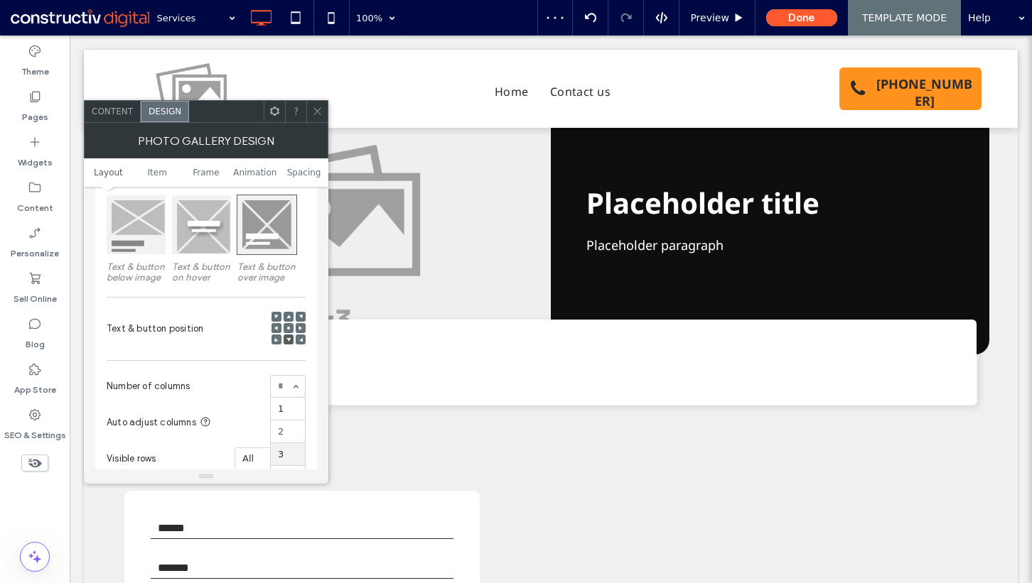
scroll to position [250, 0]
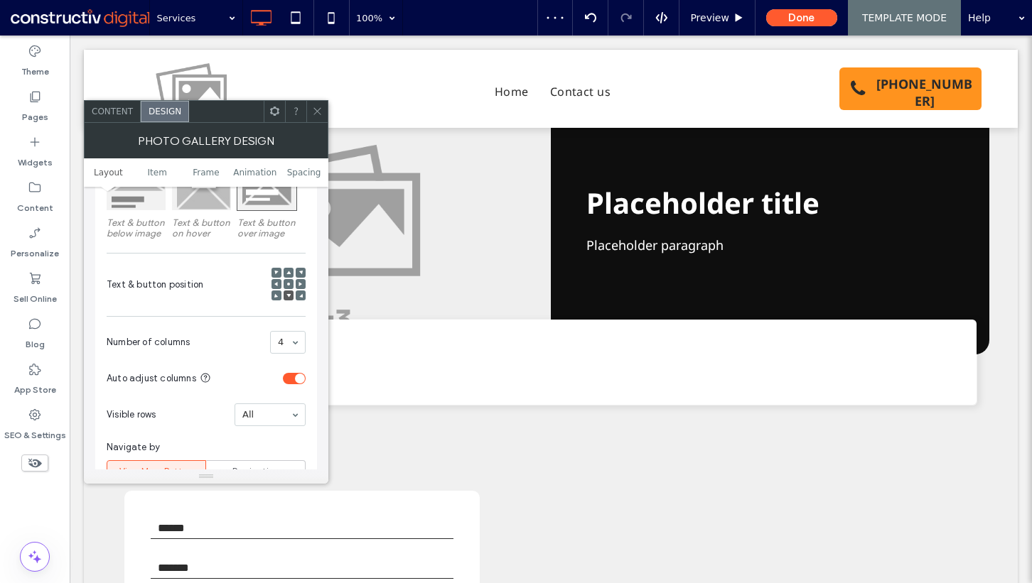
click at [306, 118] on div at bounding box center [295, 111] width 21 height 21
